Goal: Task Accomplishment & Management: Manage account settings

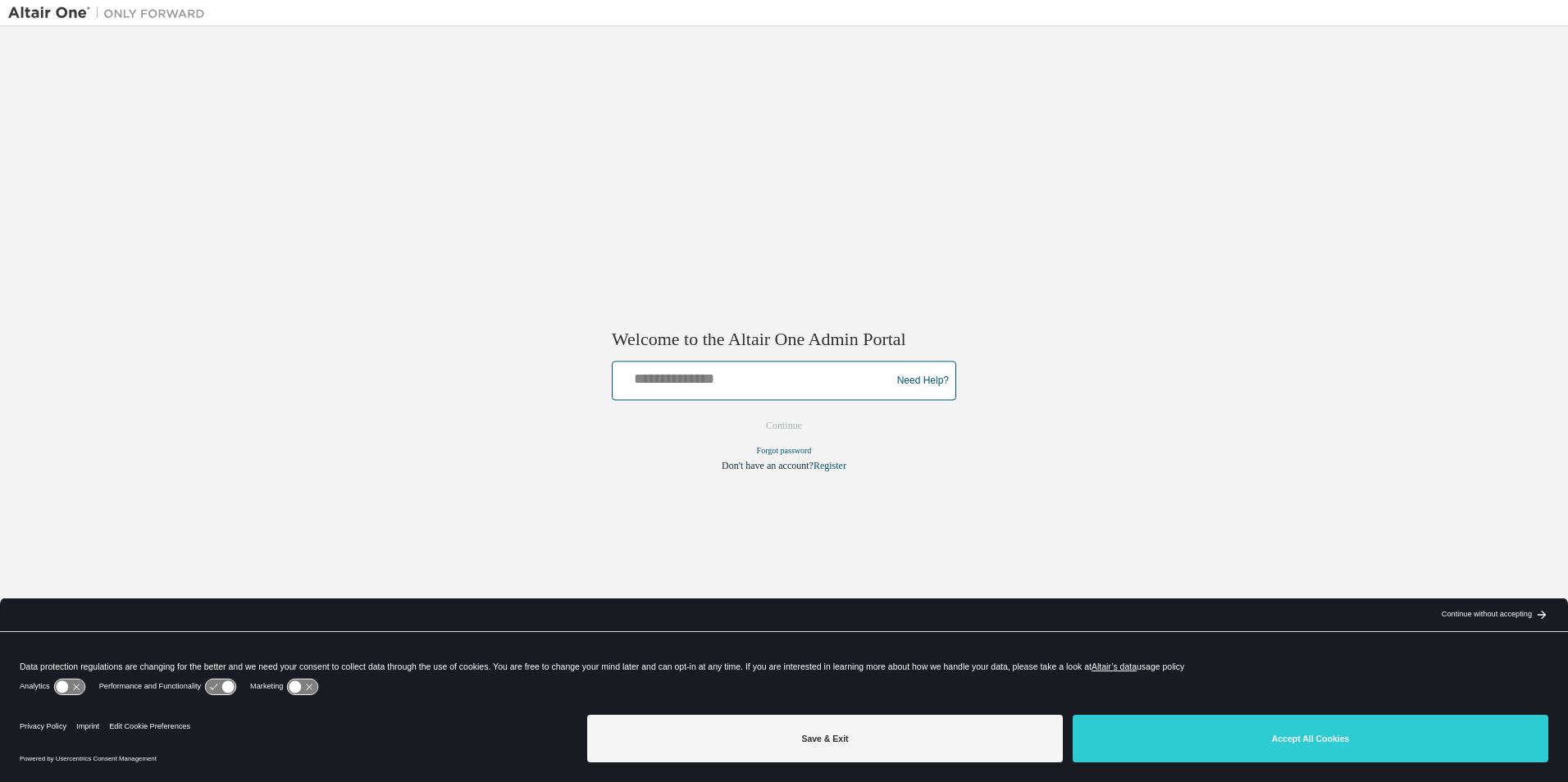
click at [759, 367] on input "text" at bounding box center [754, 378] width 270 height 24
type input "**********"
click at [802, 432] on button "Continue" at bounding box center [783, 426] width 70 height 25
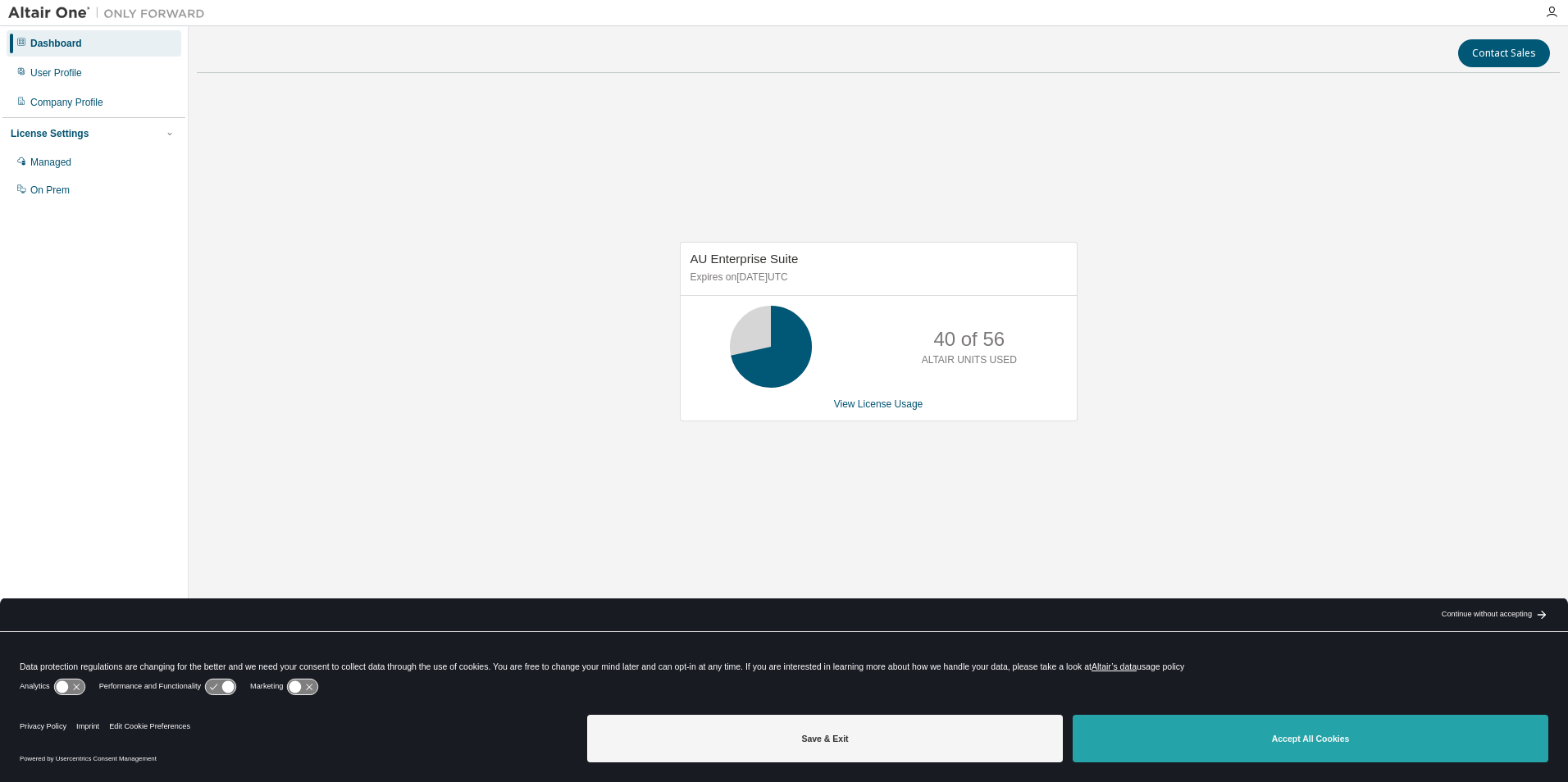
click at [1205, 726] on button "Accept All Cookies" at bounding box center [1310, 738] width 475 height 47
